Goal: Transaction & Acquisition: Purchase product/service

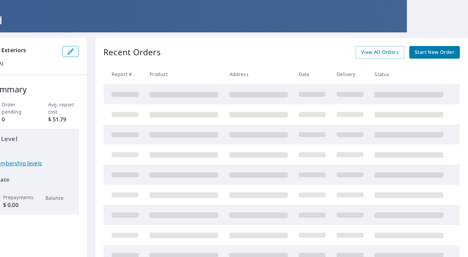
scroll to position [31, 60]
click at [435, 54] on span "Start New Order" at bounding box center [436, 52] width 40 height 9
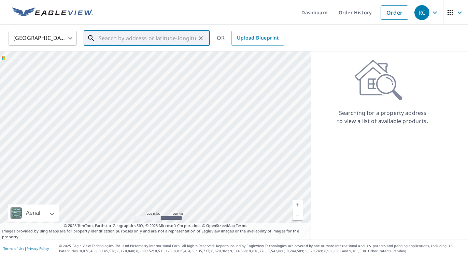
click at [166, 39] on input "text" at bounding box center [147, 38] width 97 height 19
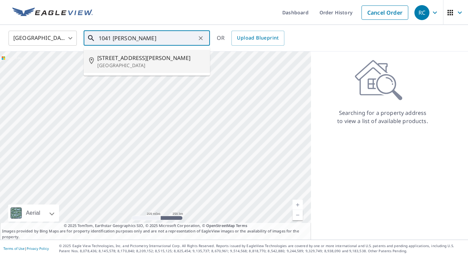
click at [149, 67] on p "[GEOGRAPHIC_DATA]" at bounding box center [150, 65] width 107 height 7
type input "[STREET_ADDRESS][PERSON_NAME]"
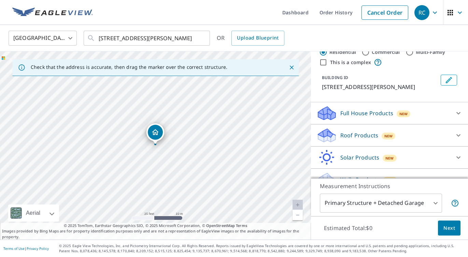
scroll to position [32, 0]
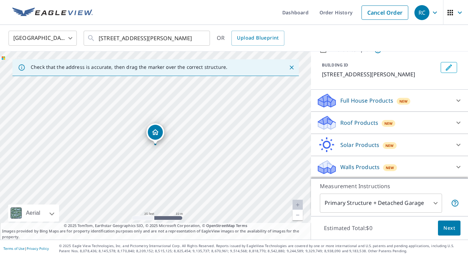
click at [367, 123] on p "Roof Products" at bounding box center [359, 123] width 38 height 8
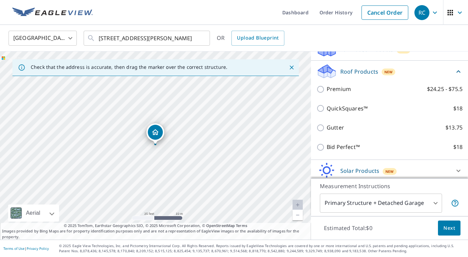
scroll to position [75, 0]
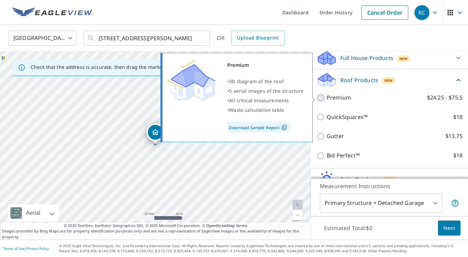
click at [321, 97] on input "Premium $24.25 - $75.5" at bounding box center [321, 98] width 10 height 8
checkbox input "true"
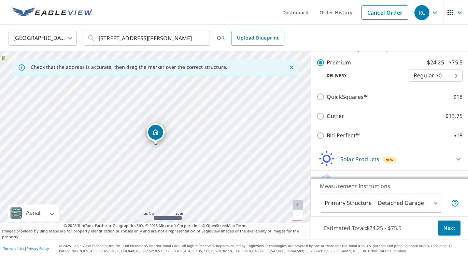
scroll to position [136, 0]
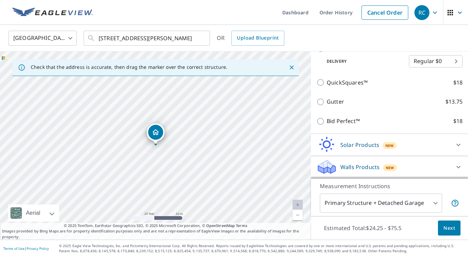
click at [433, 203] on body "RC RC Dashboard Order History Cancel Order RC United States [GEOGRAPHIC_DATA] ​…" at bounding box center [234, 128] width 468 height 257
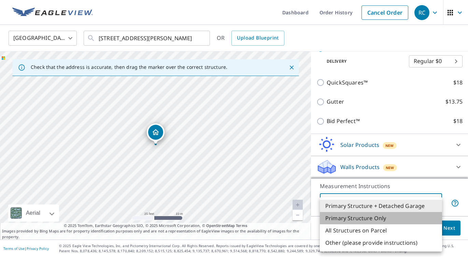
click at [421, 218] on li "Primary Structure Only" at bounding box center [381, 218] width 122 height 12
type input "2"
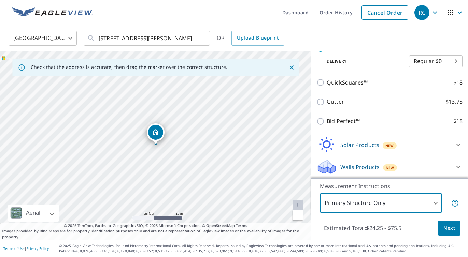
click at [454, 228] on span "Next" at bounding box center [449, 228] width 12 height 9
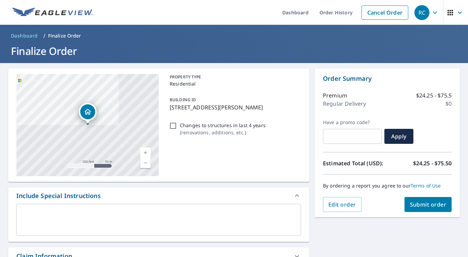
click at [422, 203] on span "Submit order" at bounding box center [428, 205] width 37 height 8
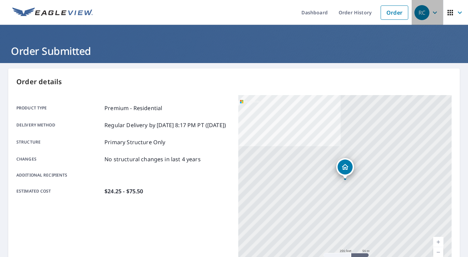
click at [419, 14] on div "RC" at bounding box center [421, 12] width 15 height 15
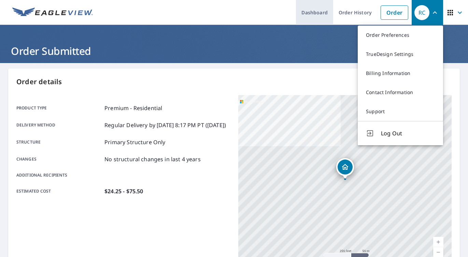
click at [319, 15] on link "Dashboard" at bounding box center [314, 12] width 37 height 25
